Goal: Information Seeking & Learning: Learn about a topic

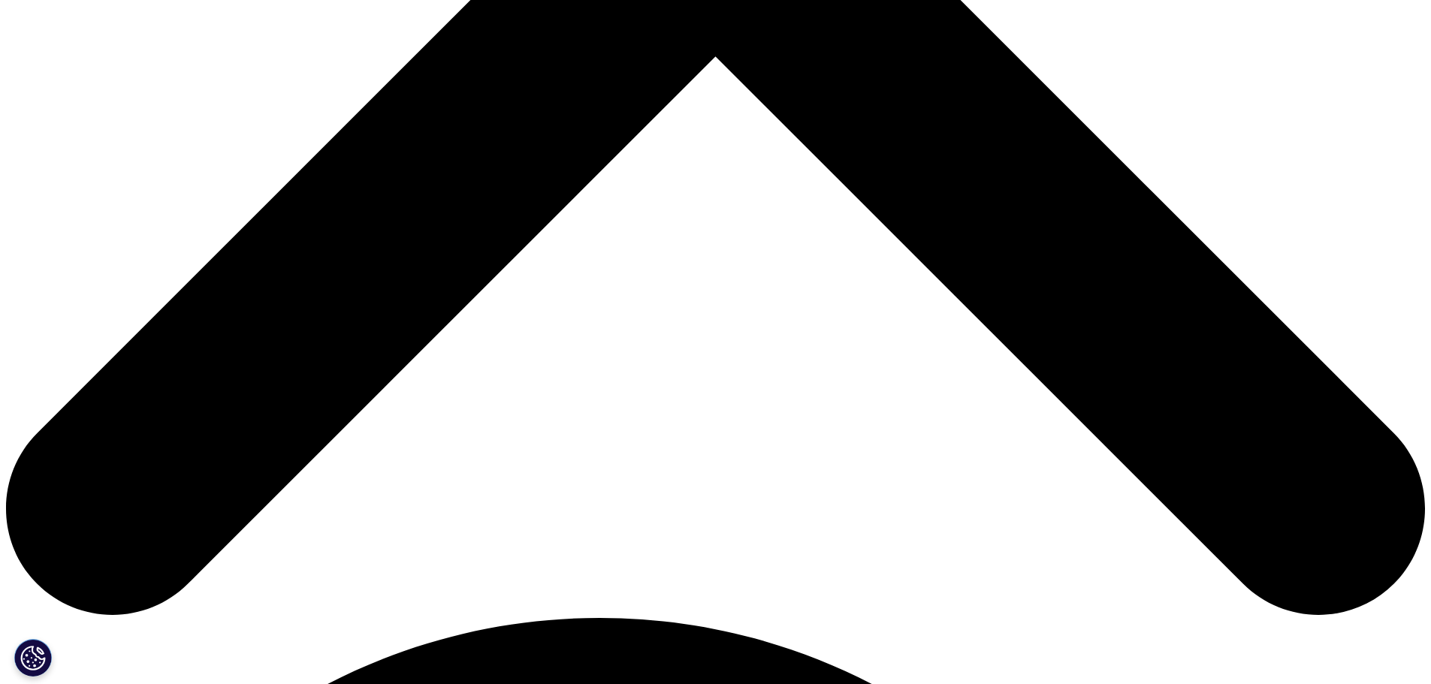
scroll to position [164, 886]
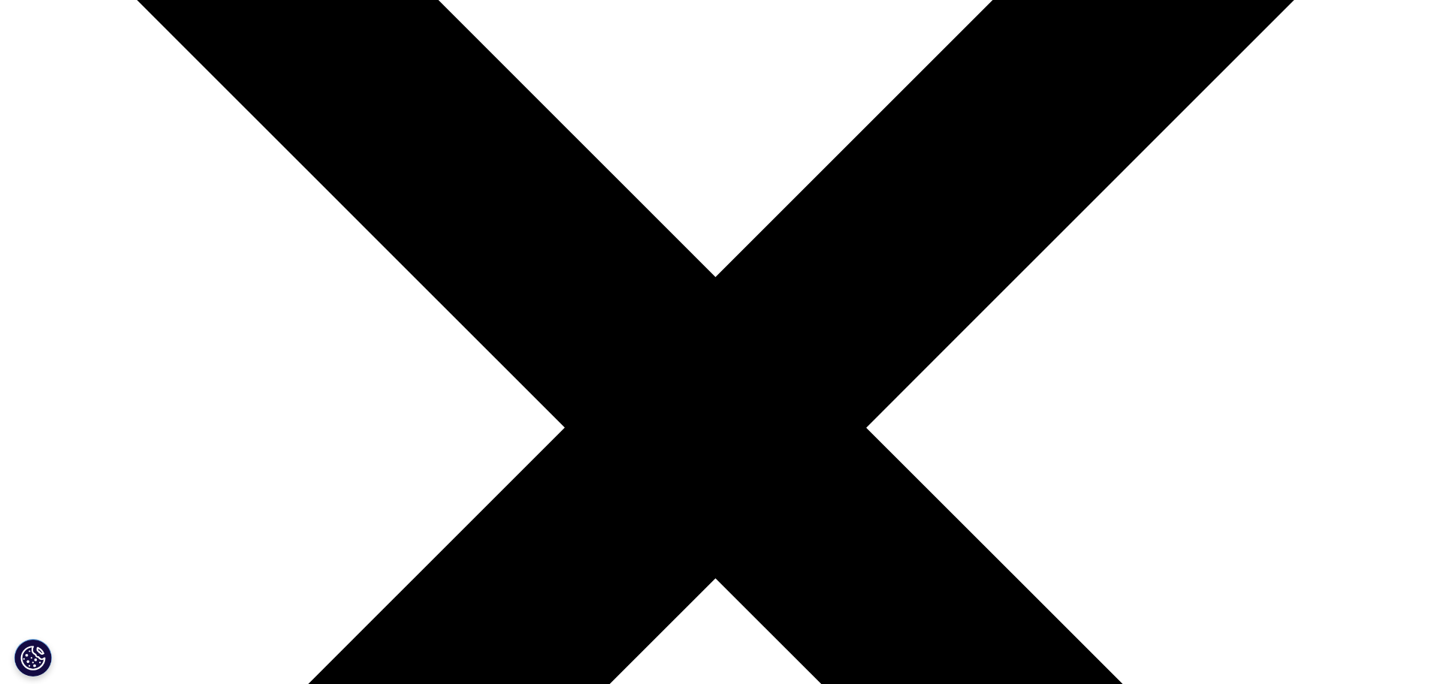
scroll to position [300, 0]
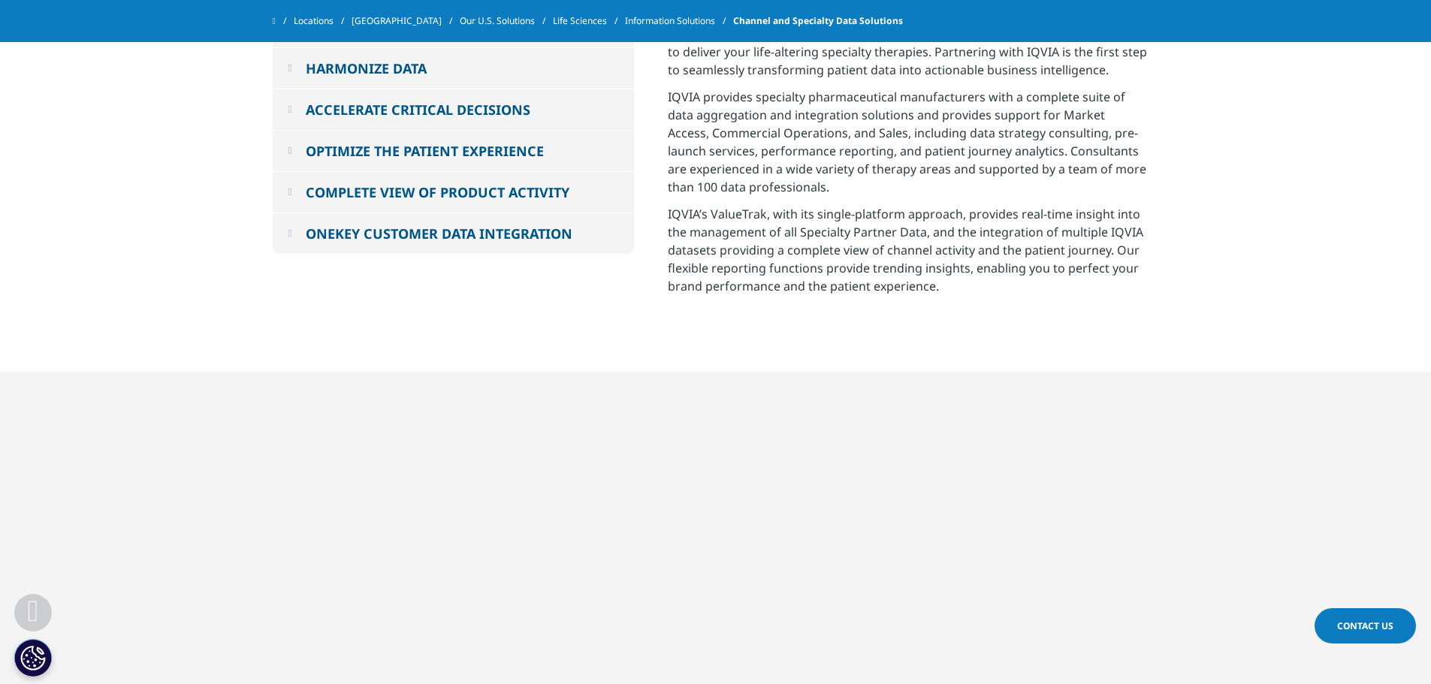
scroll to position [3379, 0]
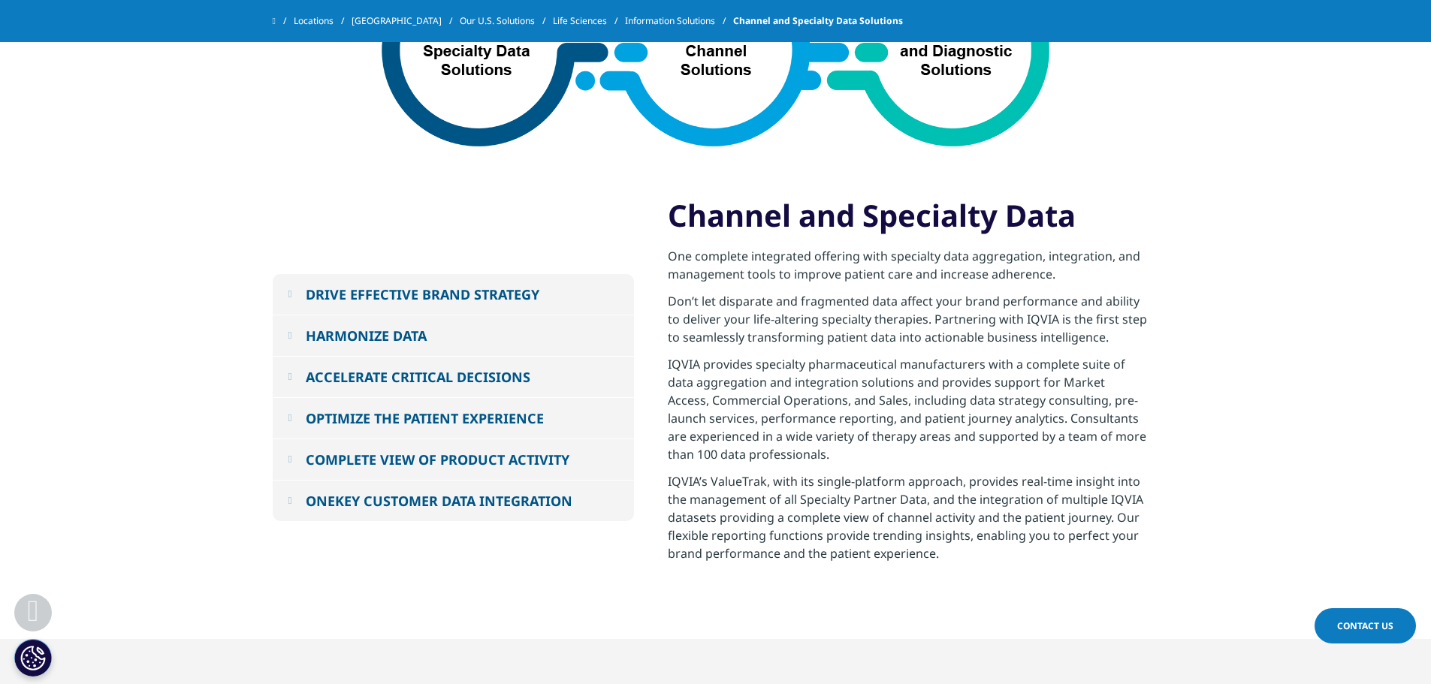
click at [436, 492] on div "ONEKEY CUSTOMER DATA INTEGRATION" at bounding box center [439, 501] width 267 height 18
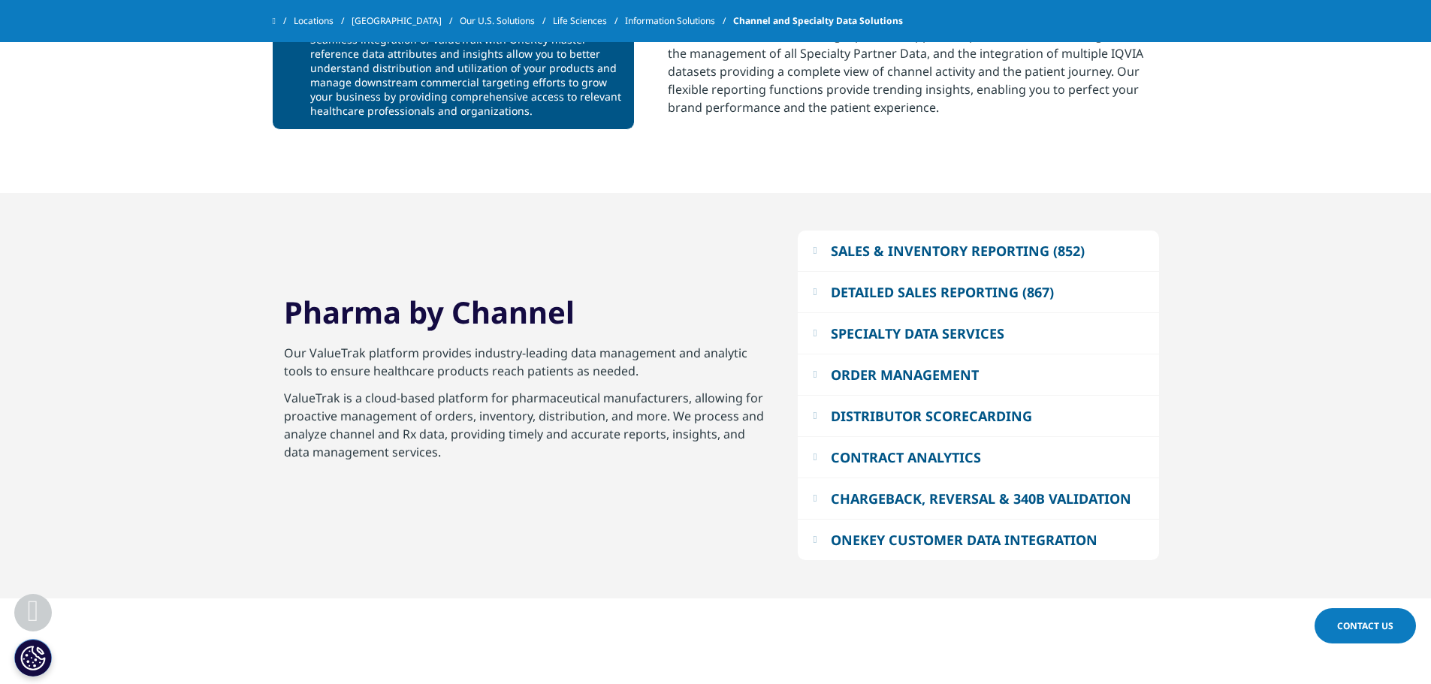
scroll to position [3830, 0]
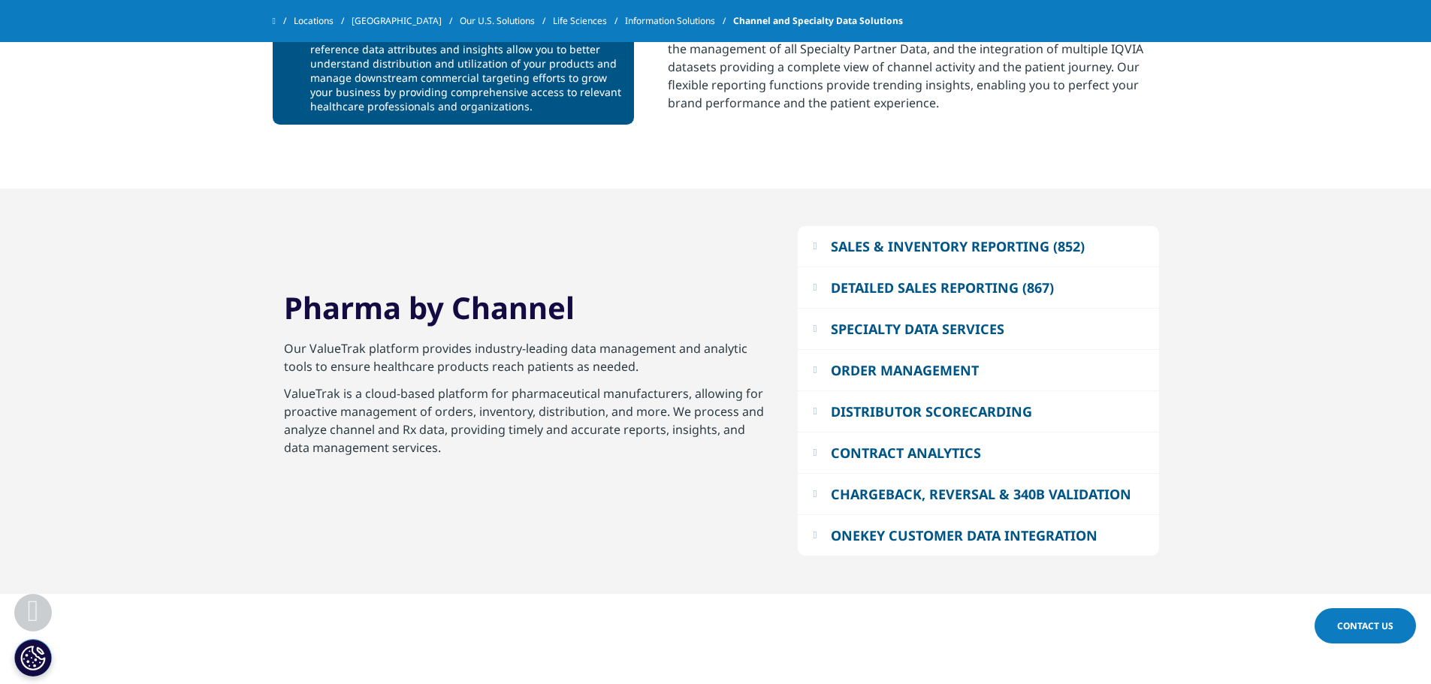
click at [869, 237] on div "SALES & INVENTORY REPORTING (852)" at bounding box center [958, 246] width 254 height 18
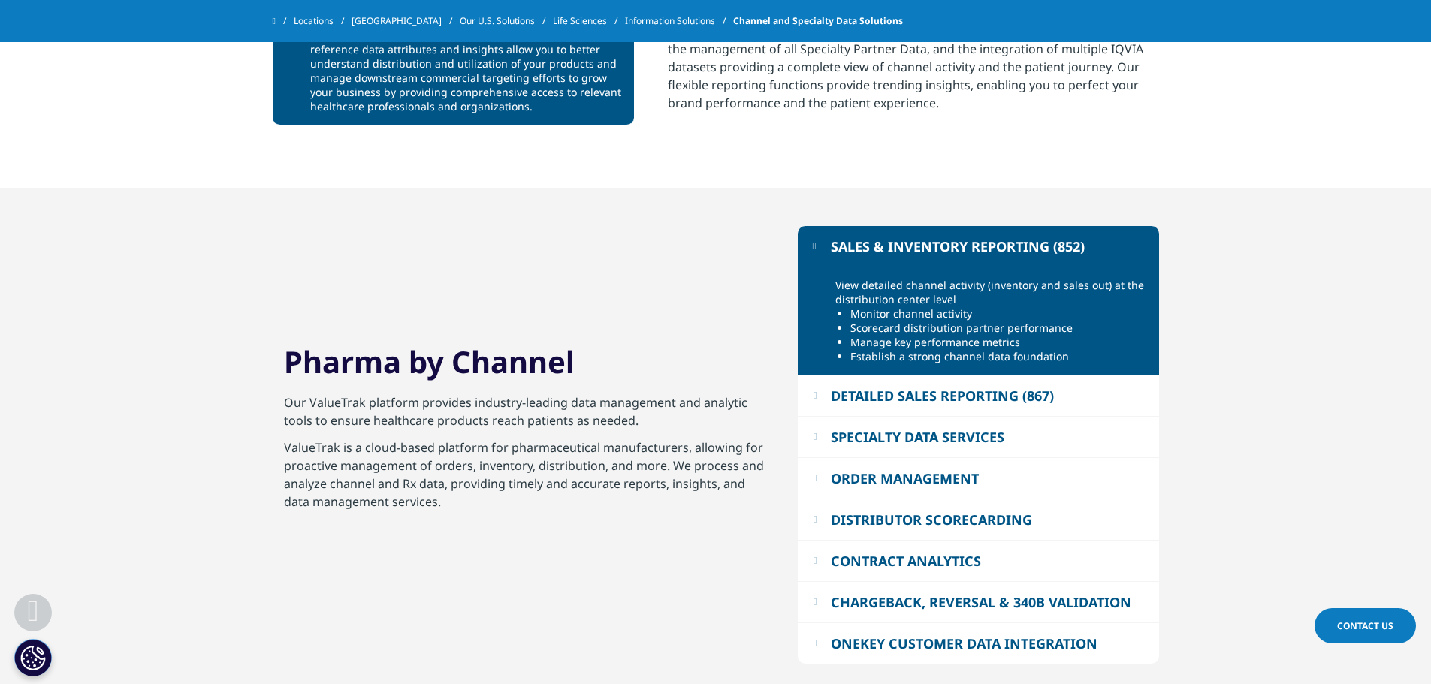
click at [891, 387] on div "DETAILED SALES REPORTING (867)" at bounding box center [942, 396] width 223 height 18
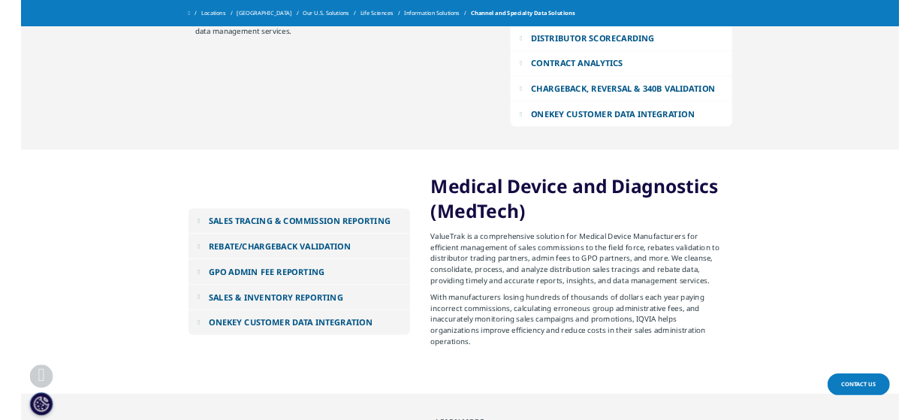
scroll to position [4280, 0]
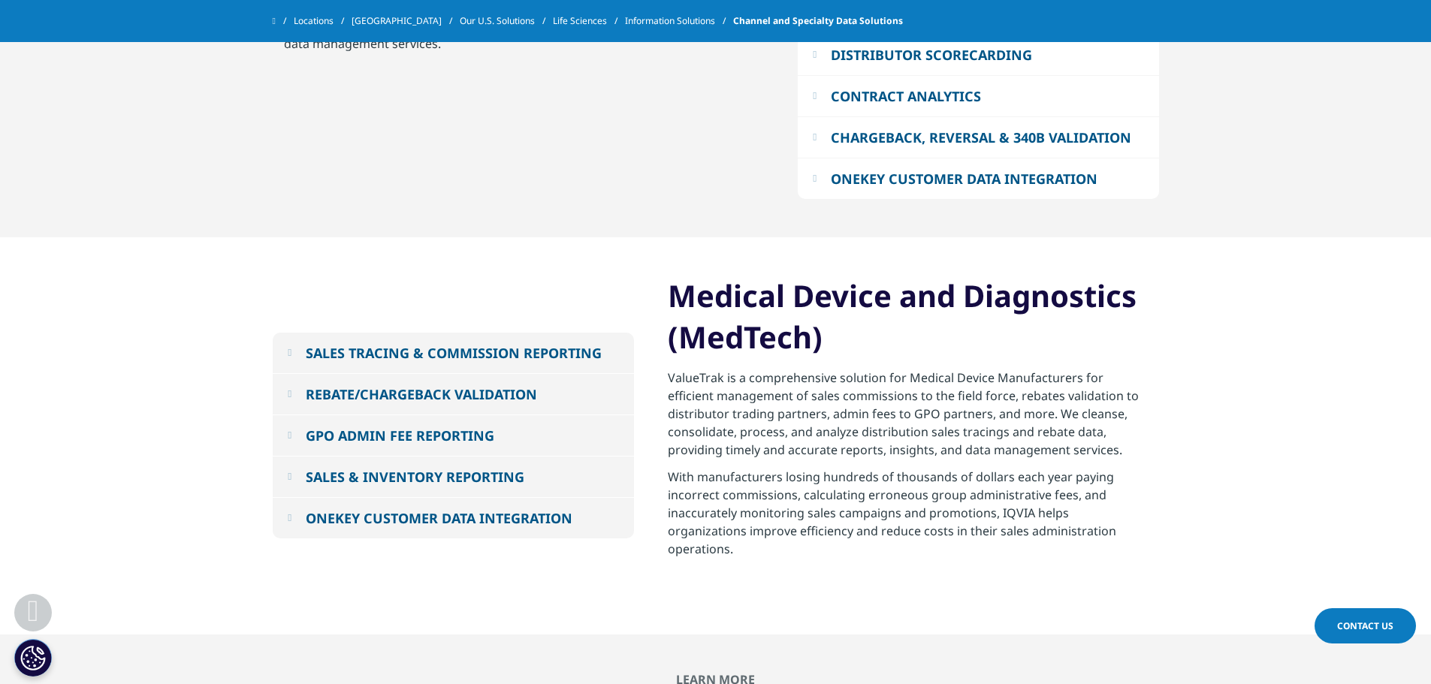
click at [522, 344] on div "SALES TRACING & COMMISSION REPORTING" at bounding box center [454, 353] width 296 height 18
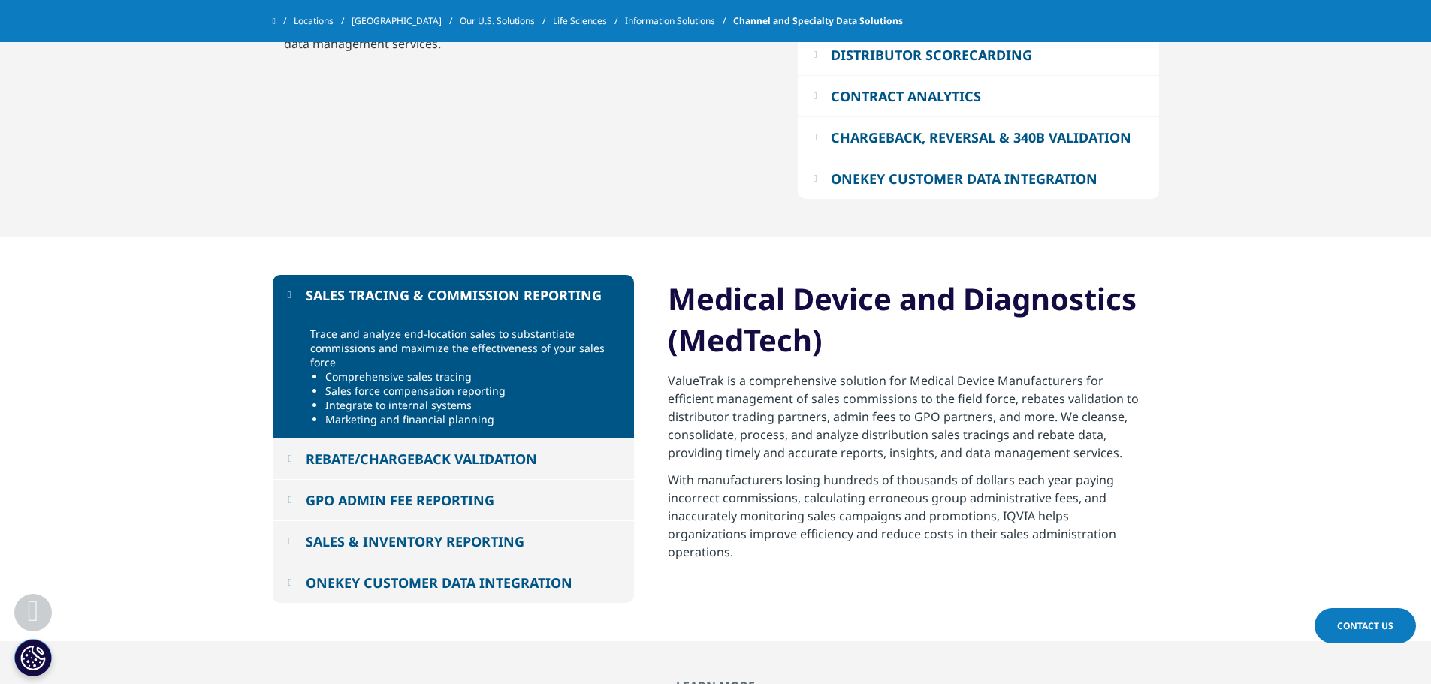
click at [550, 439] on button "REBATE/CHARGEBACK VALIDATION" at bounding box center [453, 459] width 361 height 41
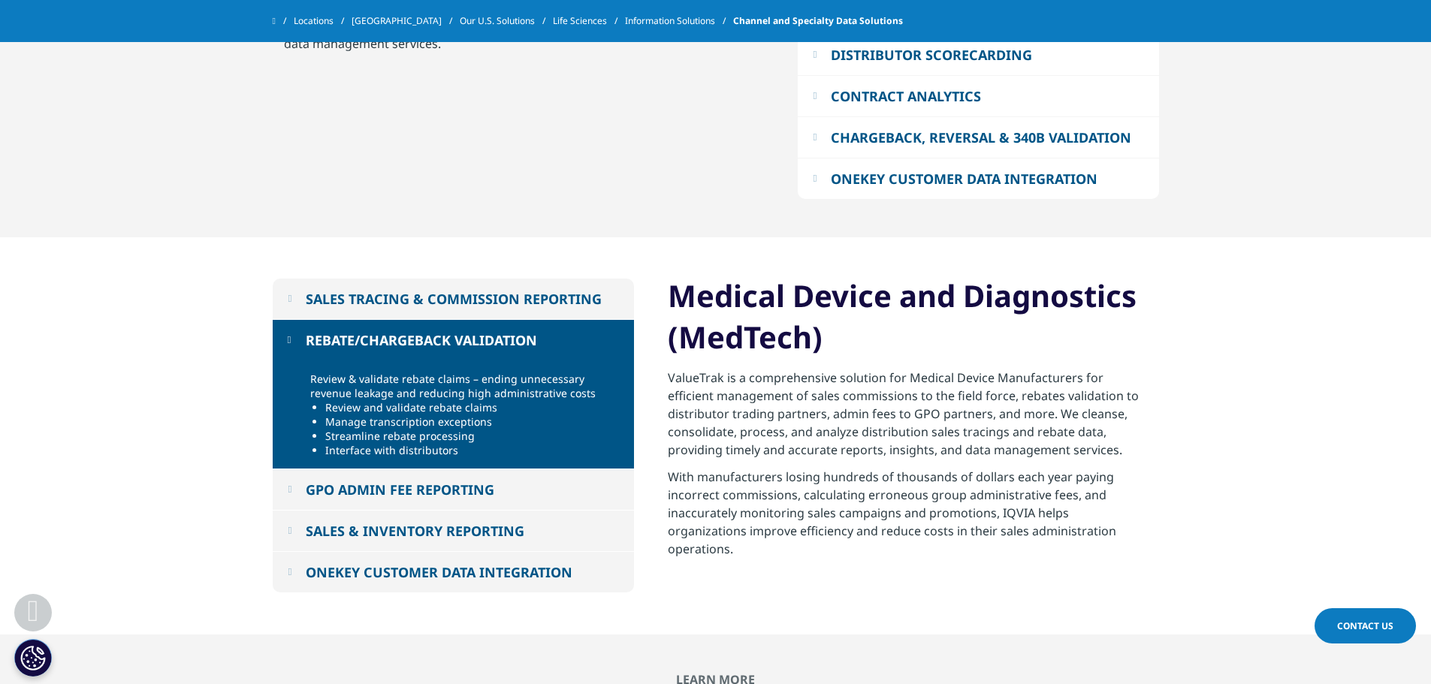
click at [1263, 289] on section "SALES TRACING & COMMISSION REPORTING Trace and analyze end-location sales to su…" at bounding box center [715, 435] width 1431 height 397
